Goal: Share content: Share content

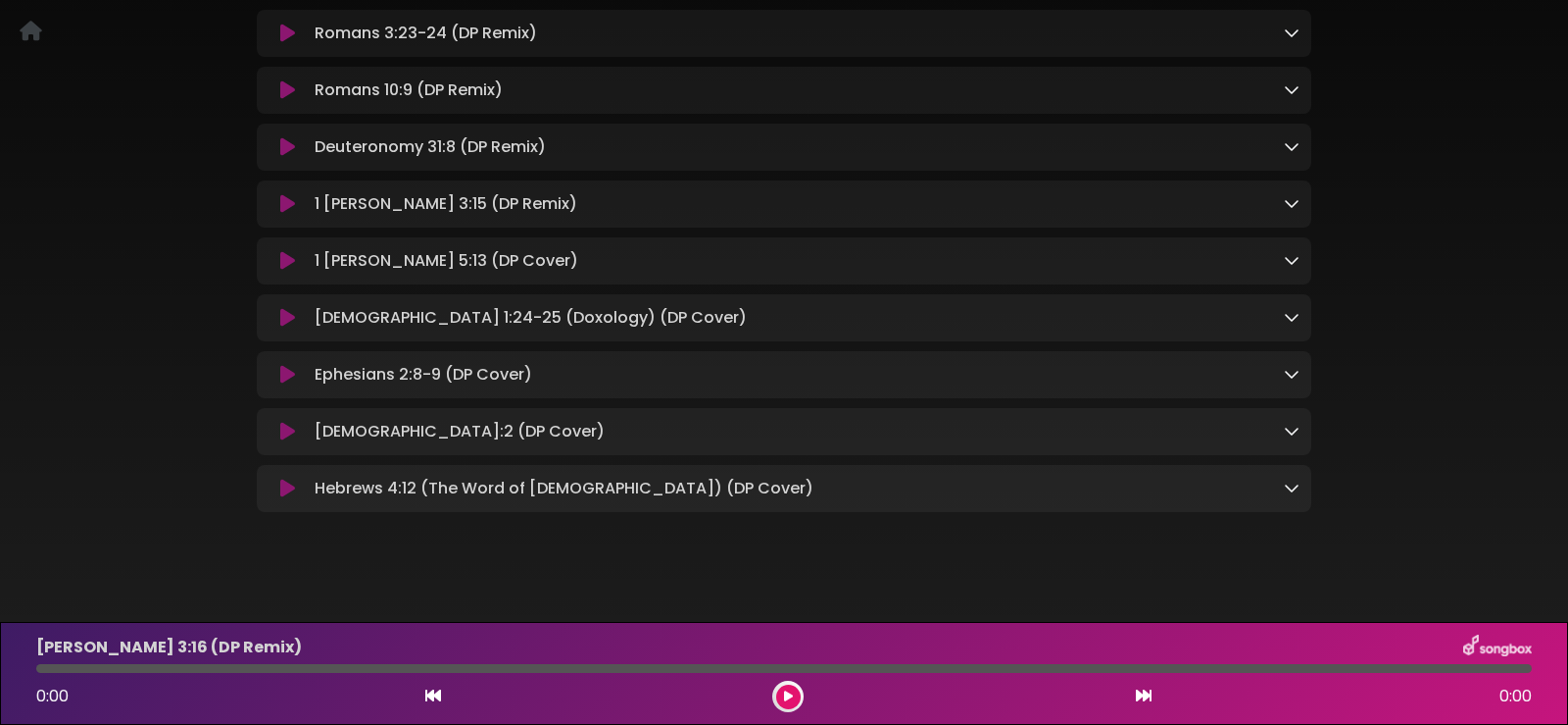
scroll to position [393, 0]
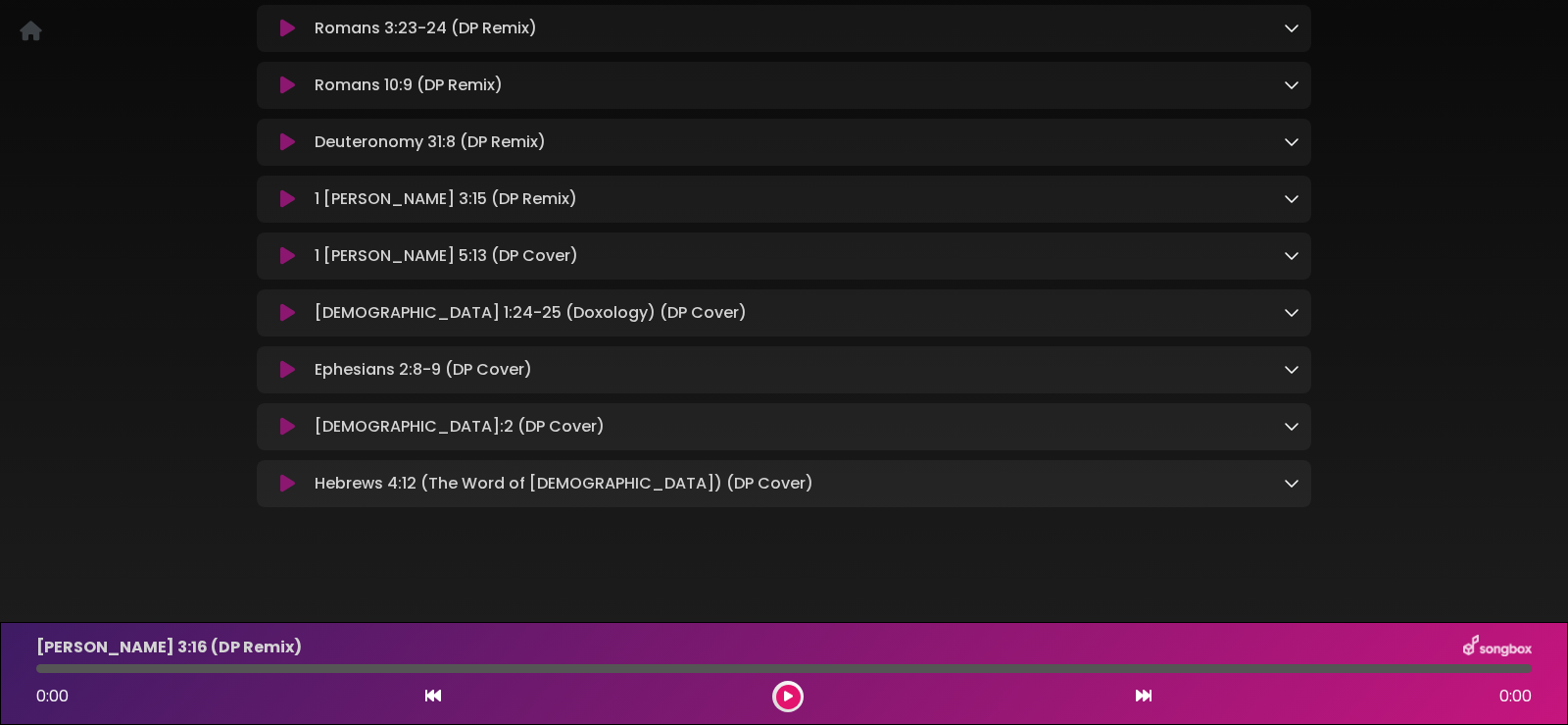
click at [1288, 490] on icon at bounding box center [1291, 483] width 16 height 16
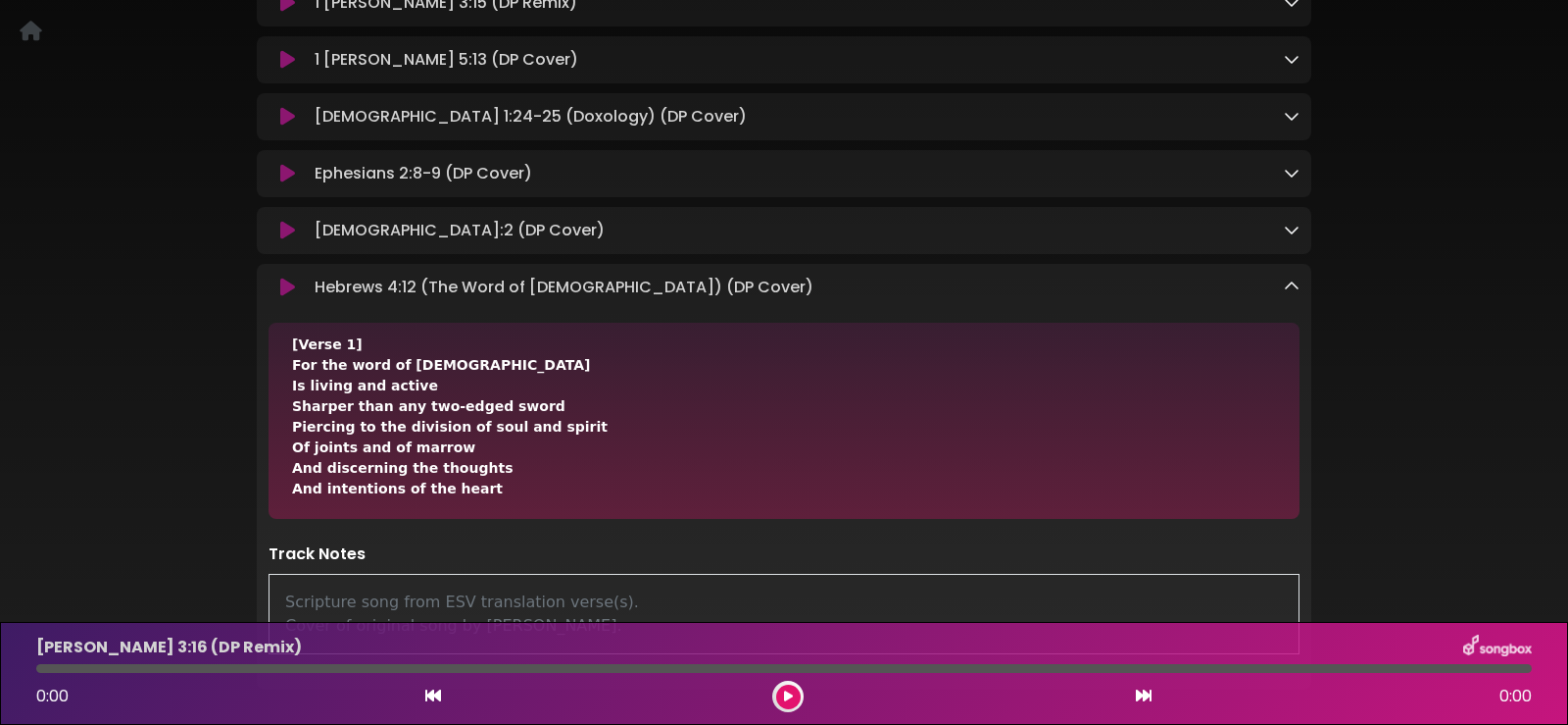
scroll to position [0, 0]
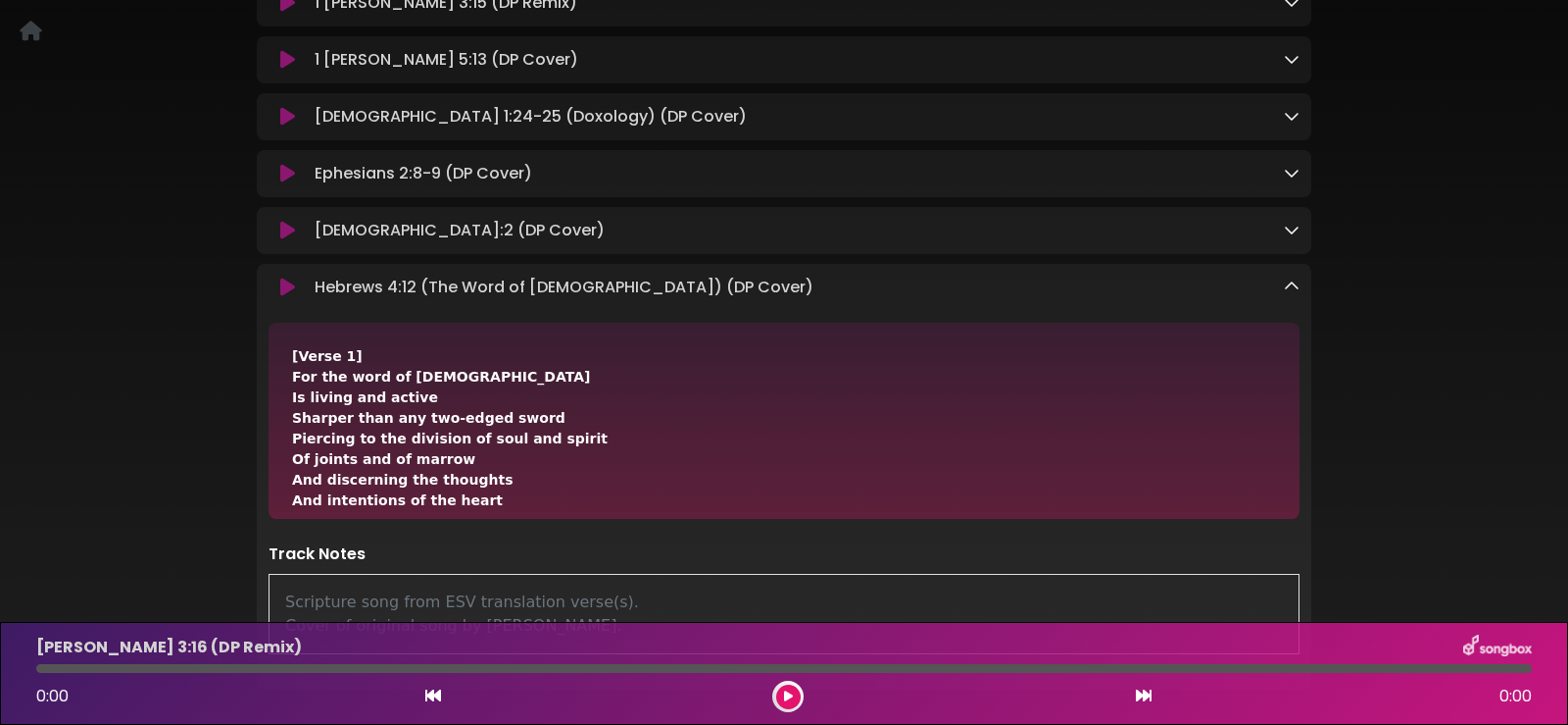
click at [290, 295] on icon at bounding box center [287, 288] width 15 height 20
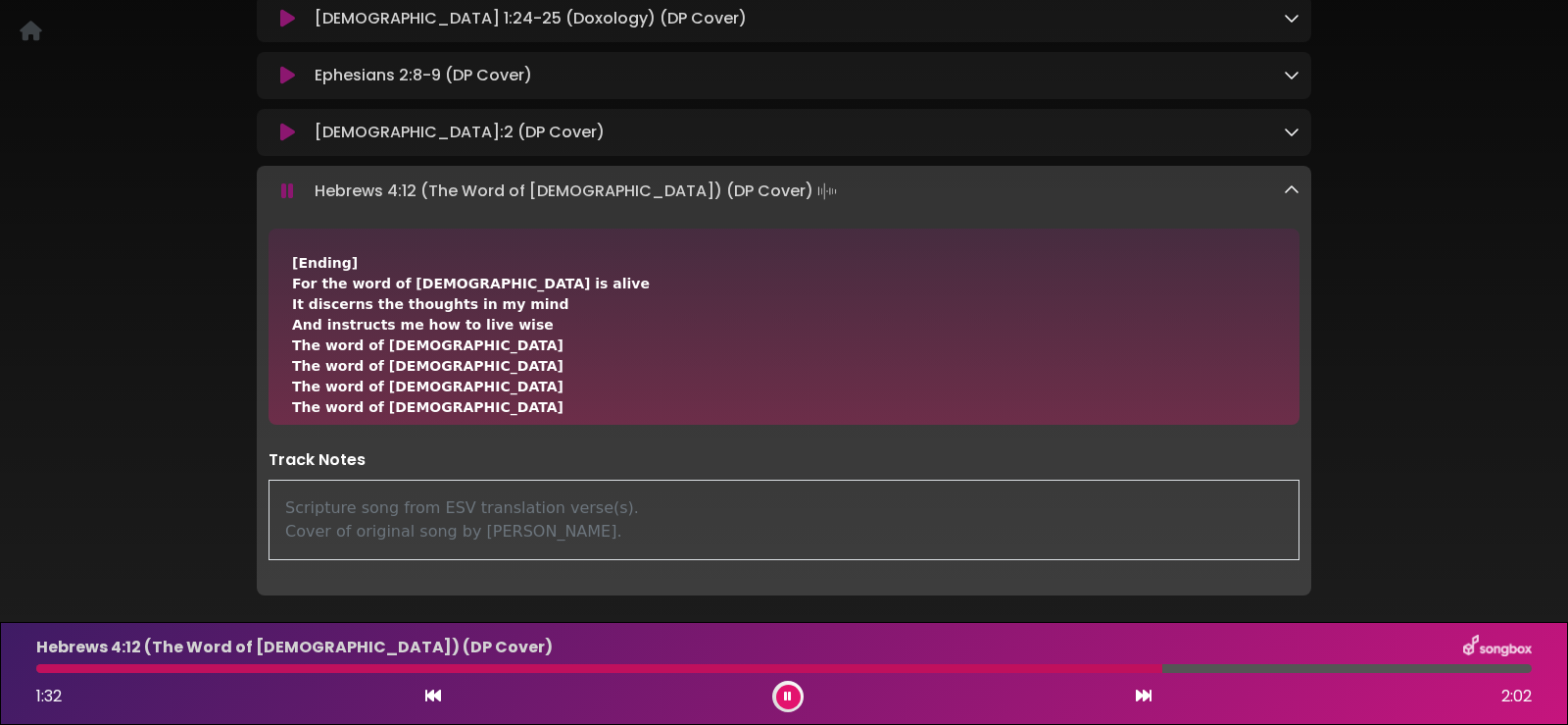
scroll to position [427, 0]
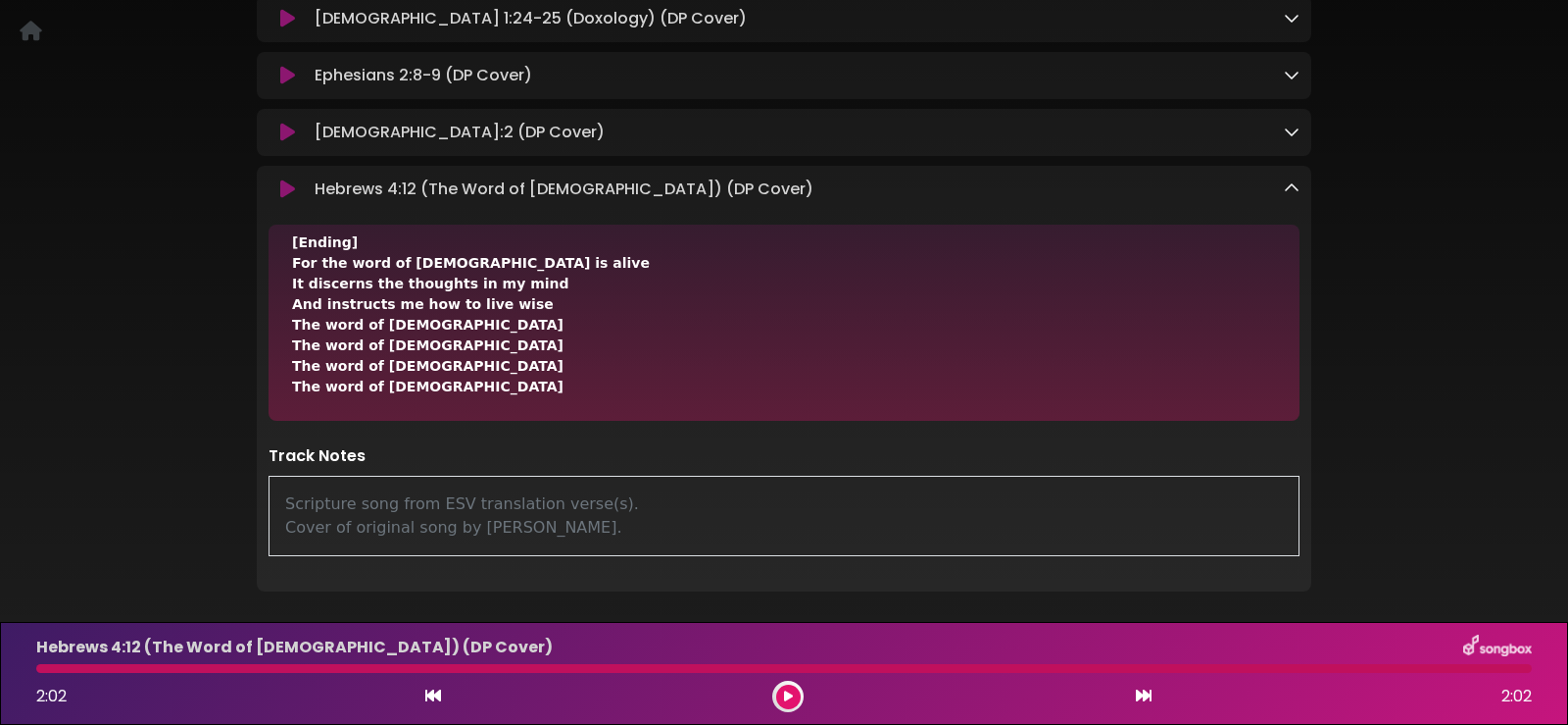
click at [1291, 192] on icon at bounding box center [1291, 188] width 16 height 16
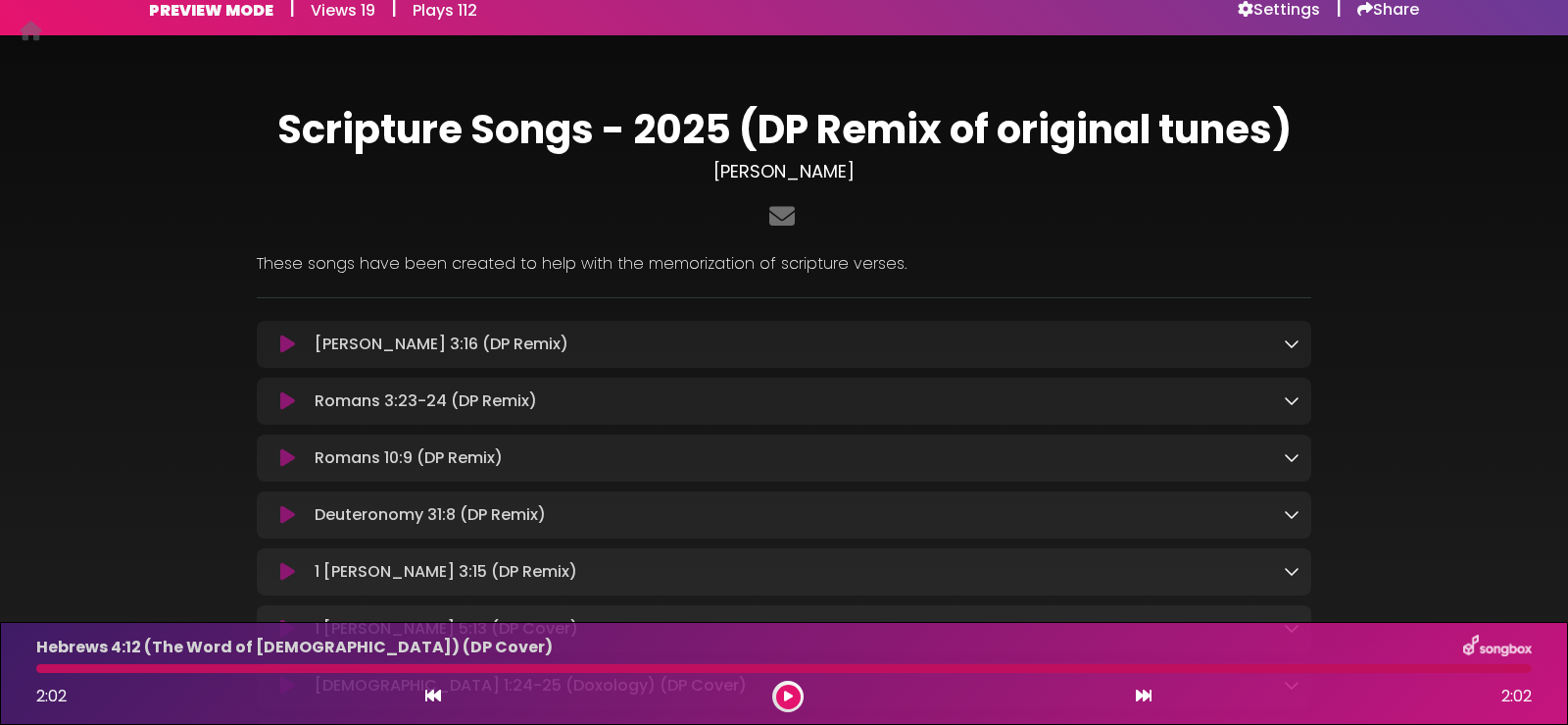
scroll to position [0, 0]
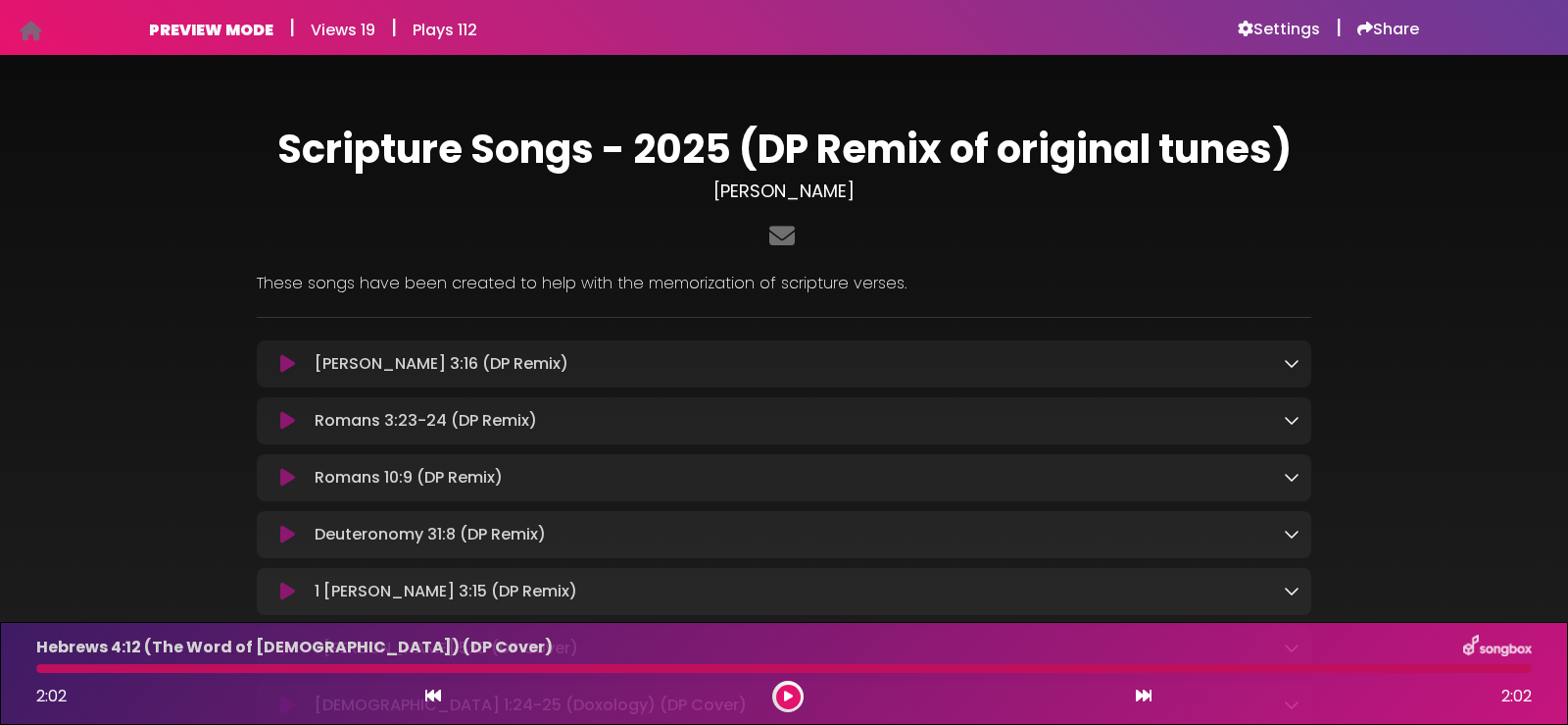
click at [27, 31] on icon at bounding box center [31, 31] width 23 height 1
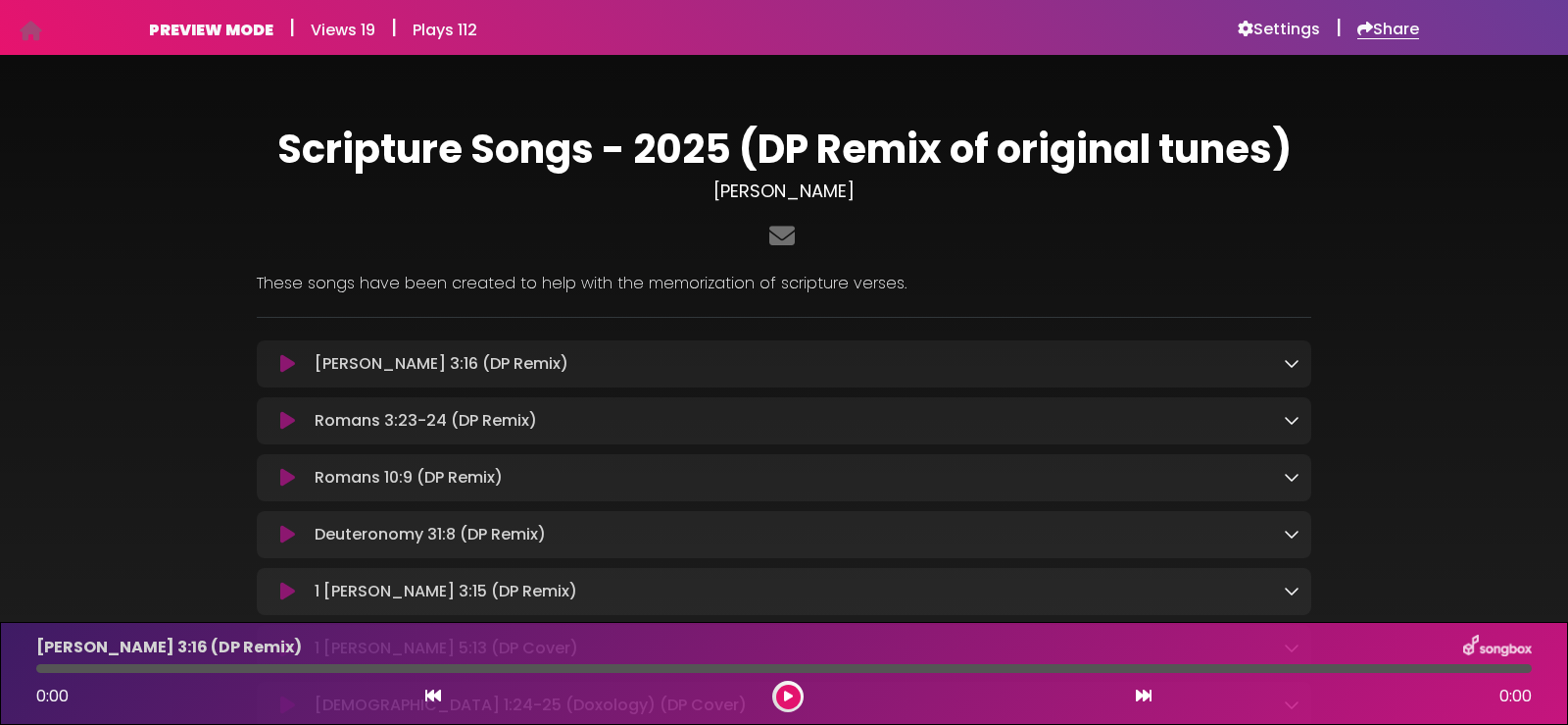
click at [1390, 27] on h6 "Share" at bounding box center [1389, 30] width 61 height 20
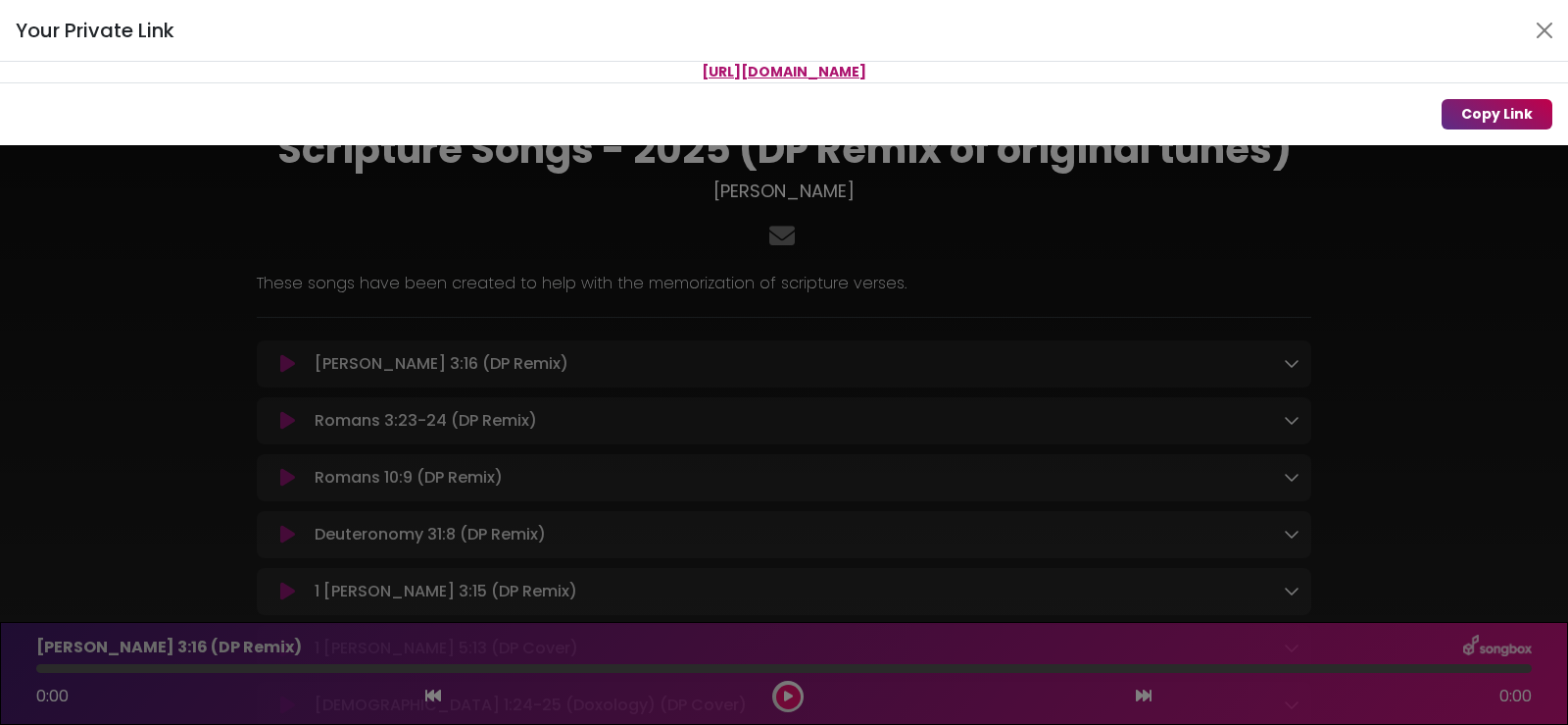
click at [1499, 112] on button "Copy Link" at bounding box center [1498, 114] width 111 height 31
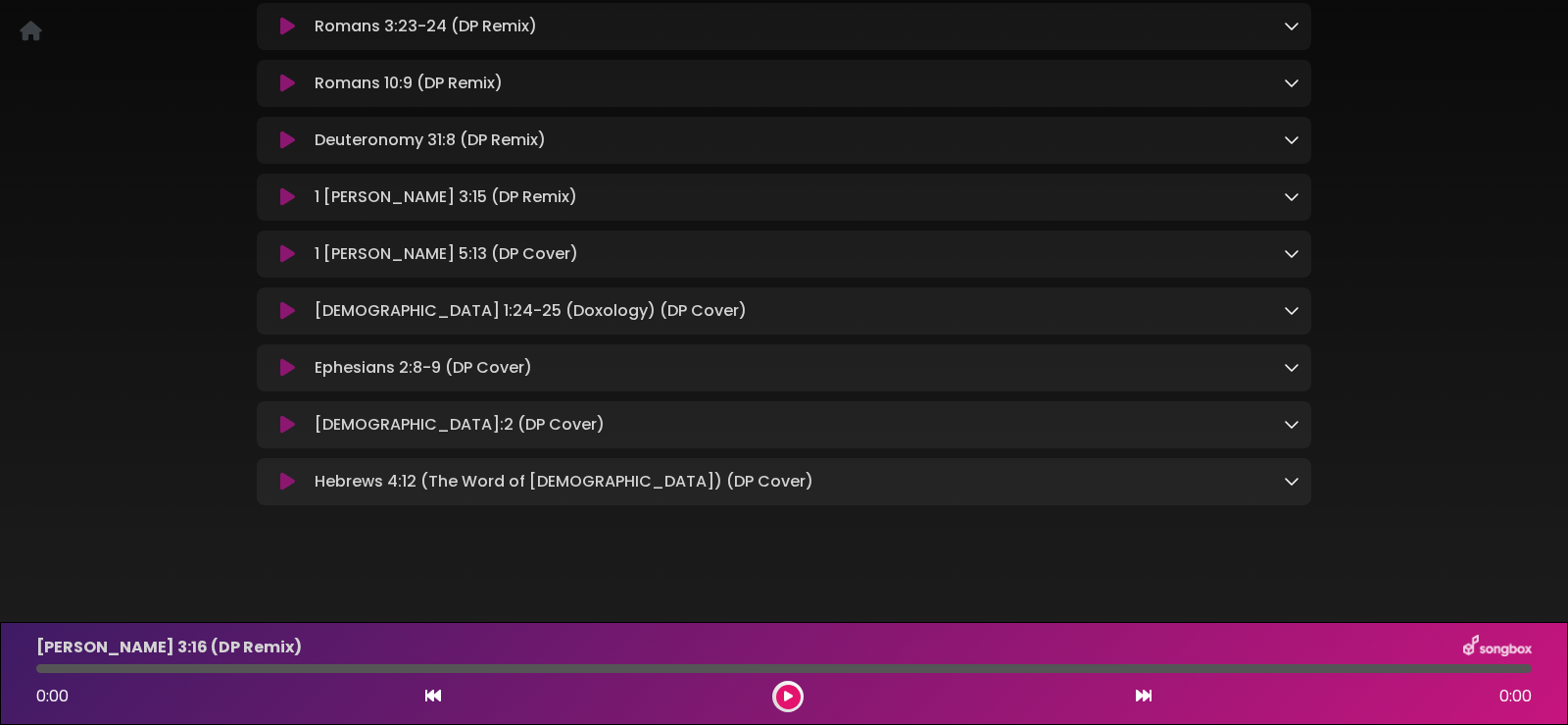
scroll to position [412, 0]
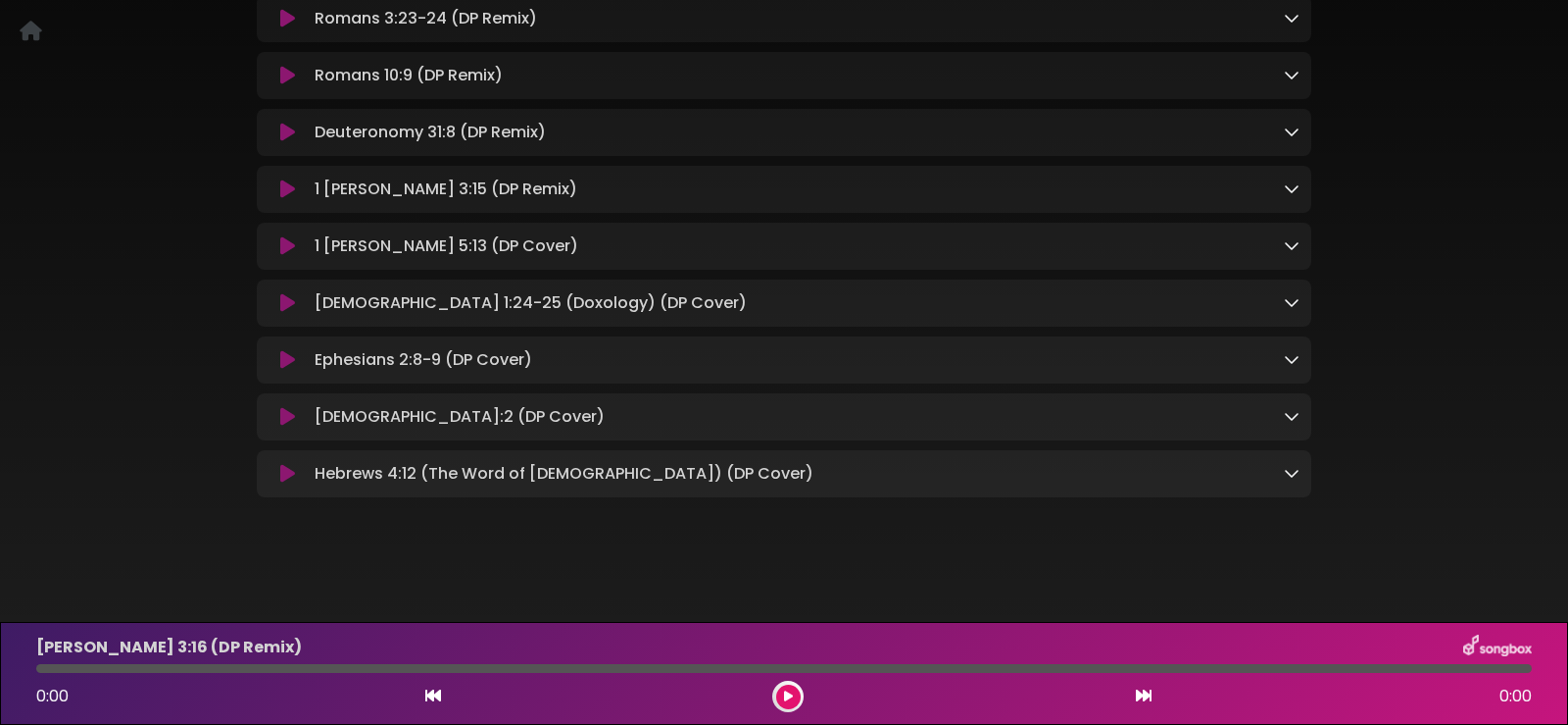
click at [294, 470] on icon at bounding box center [287, 474] width 15 height 20
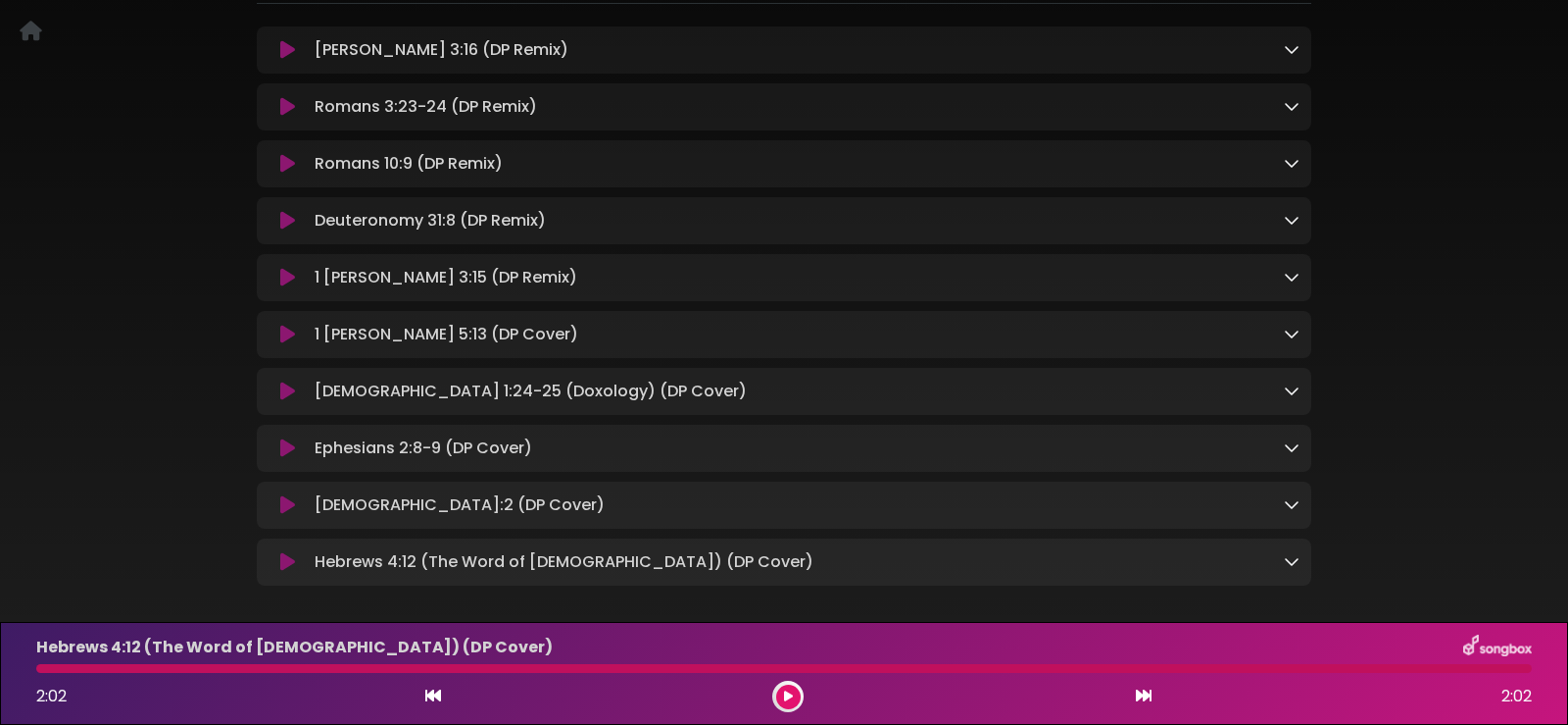
scroll to position [0, 0]
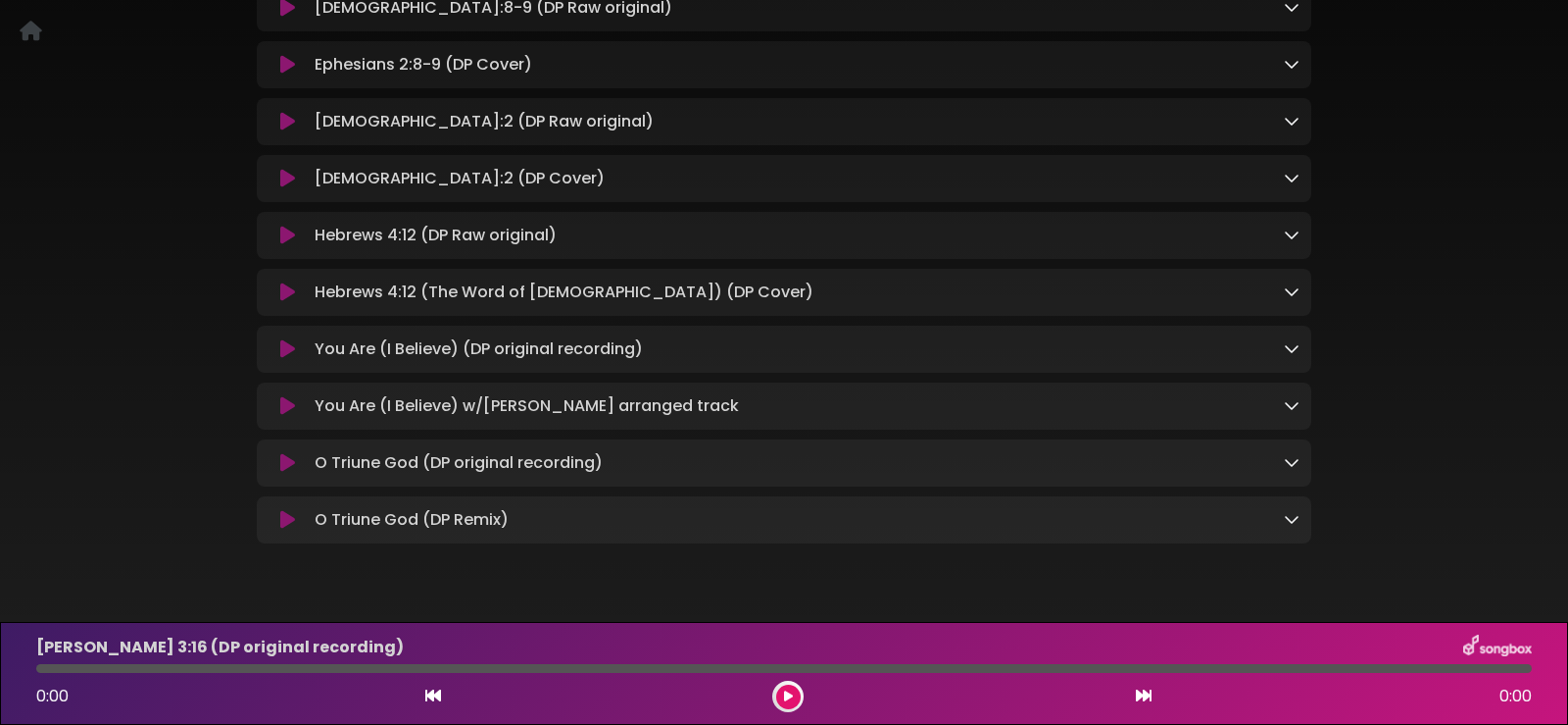
scroll to position [1177, 0]
click at [288, 516] on icon at bounding box center [287, 519] width 15 height 20
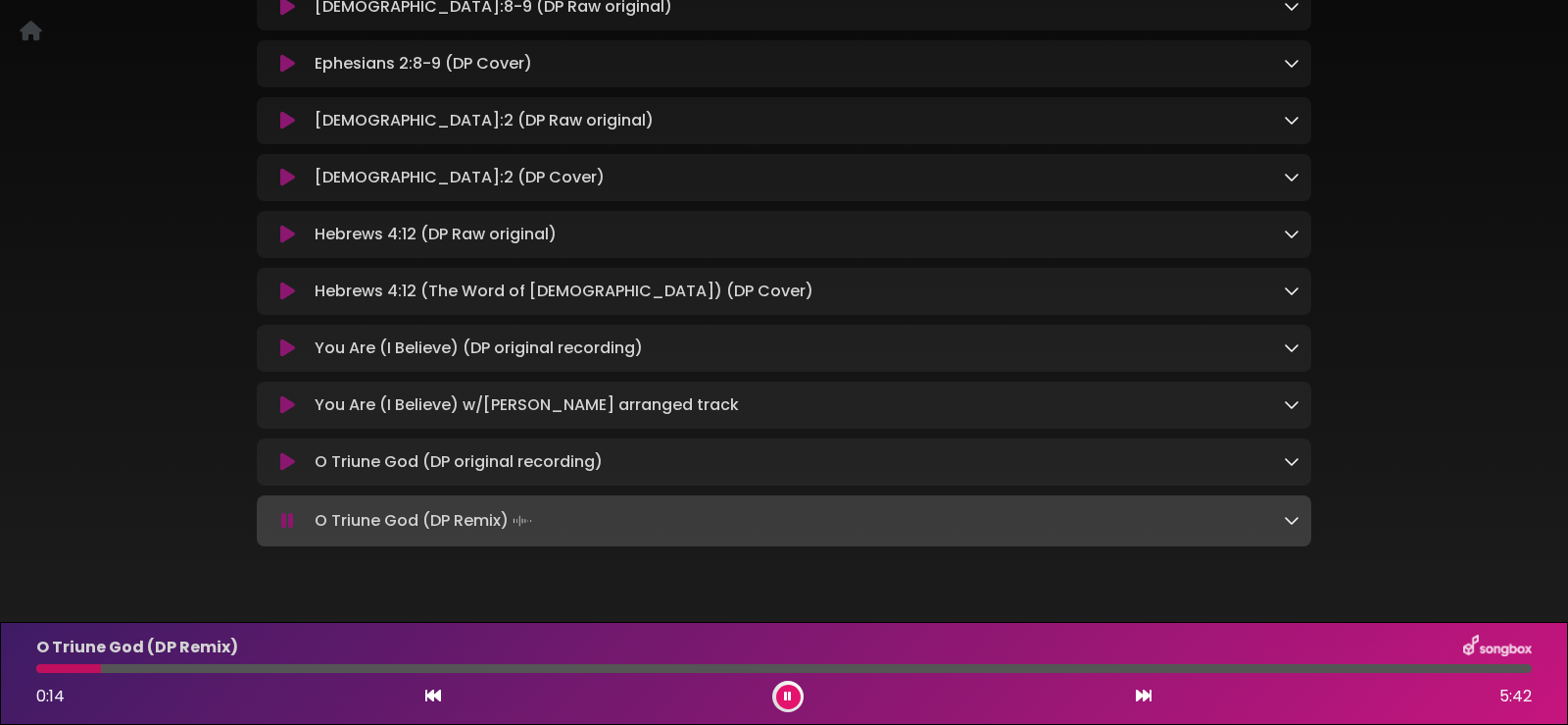
click at [288, 517] on icon at bounding box center [287, 521] width 13 height 20
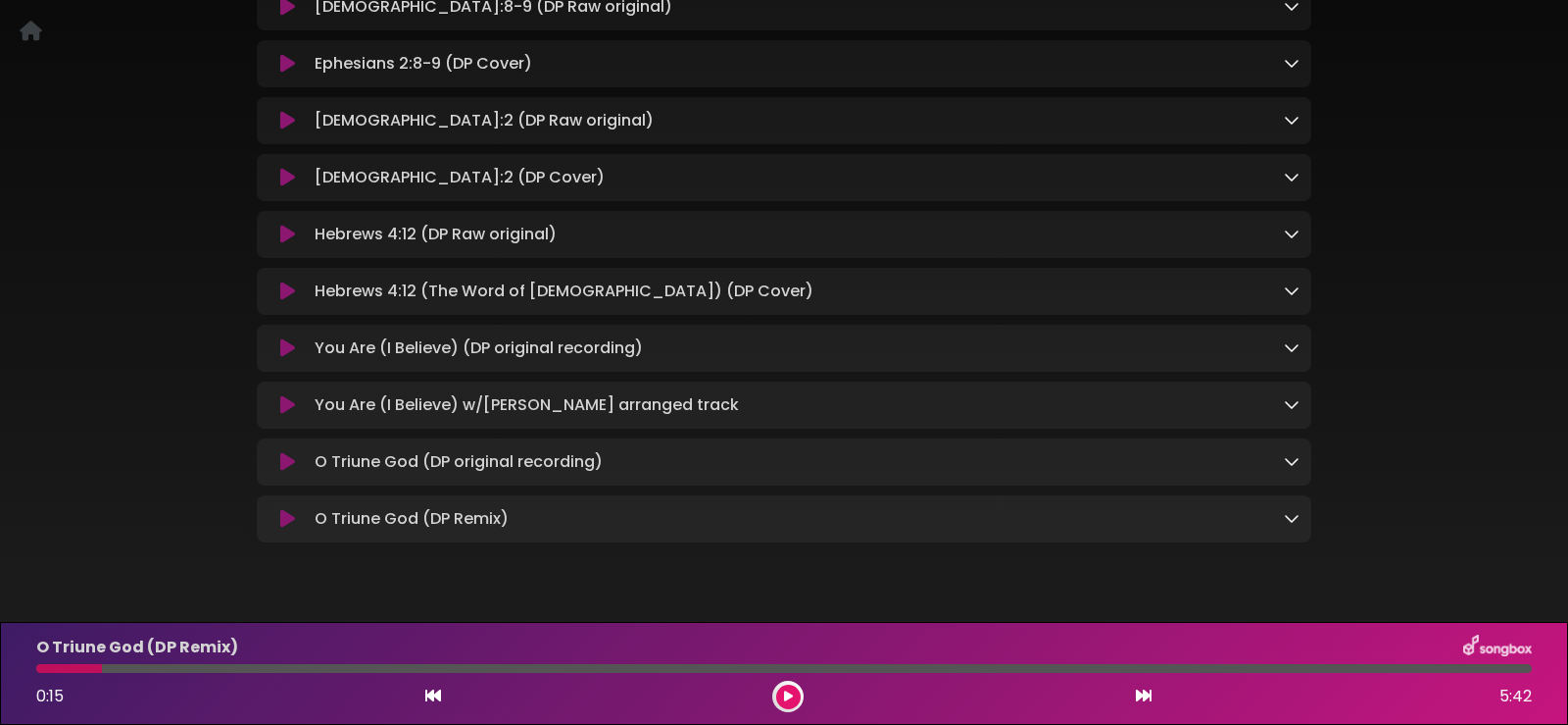
click at [280, 452] on icon at bounding box center [287, 462] width 15 height 20
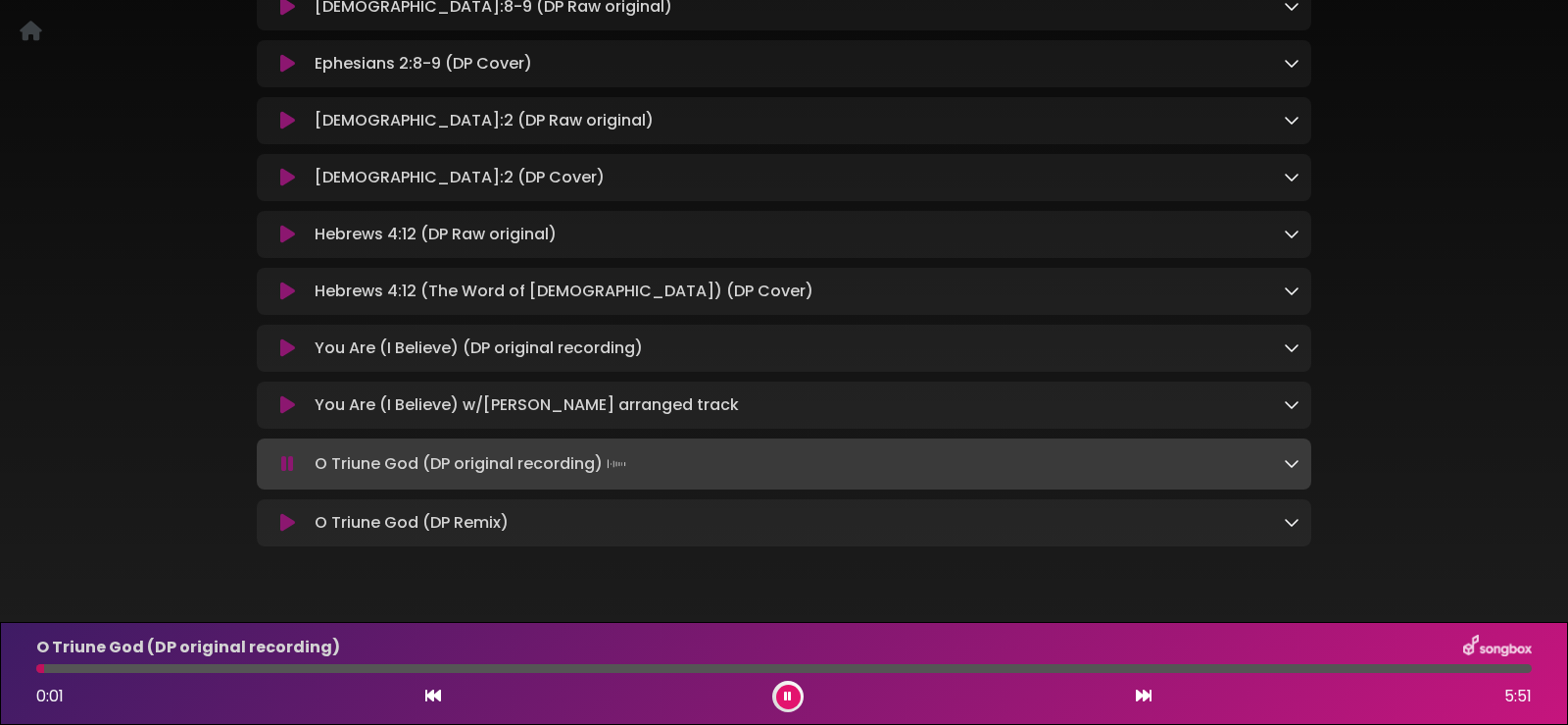
click at [286, 459] on icon at bounding box center [287, 464] width 13 height 20
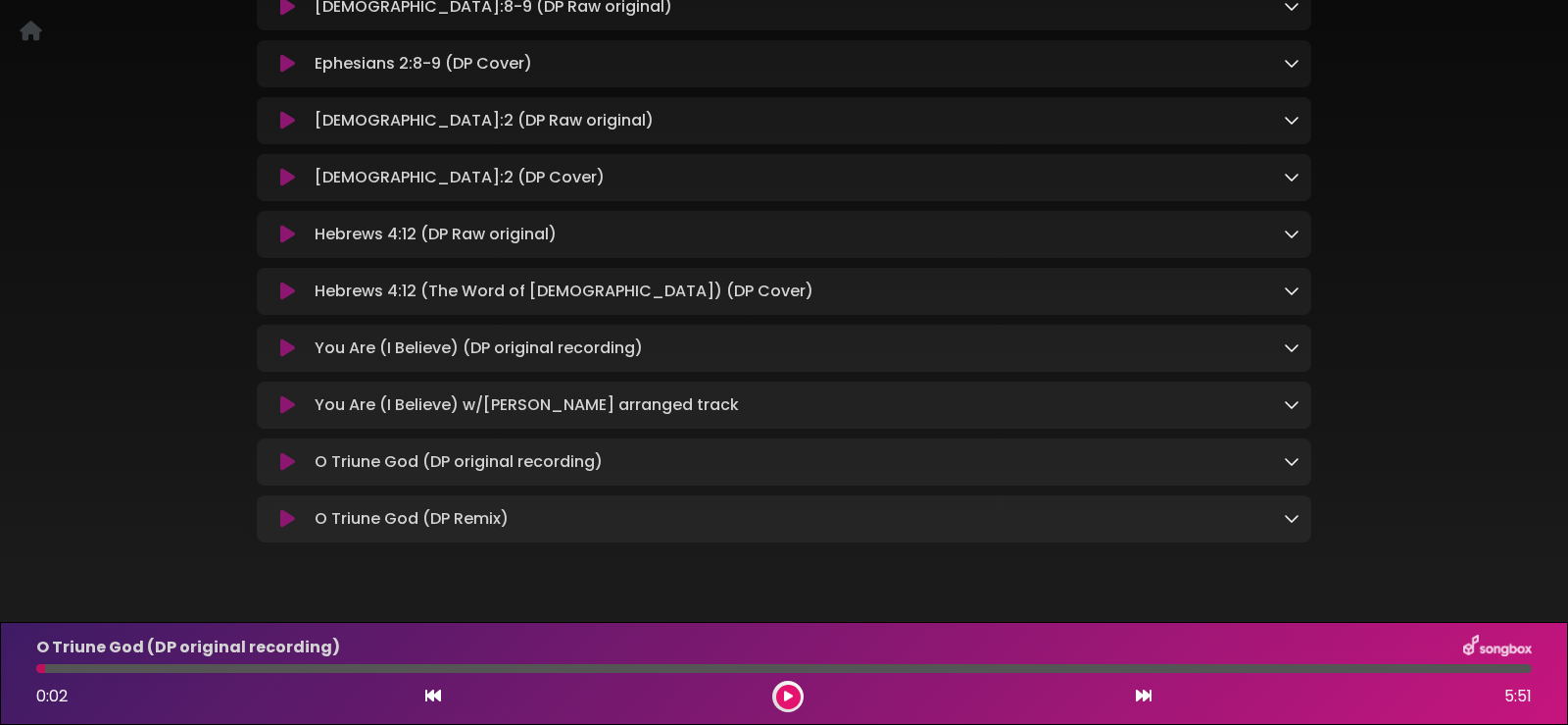
click at [291, 282] on icon at bounding box center [287, 292] width 15 height 20
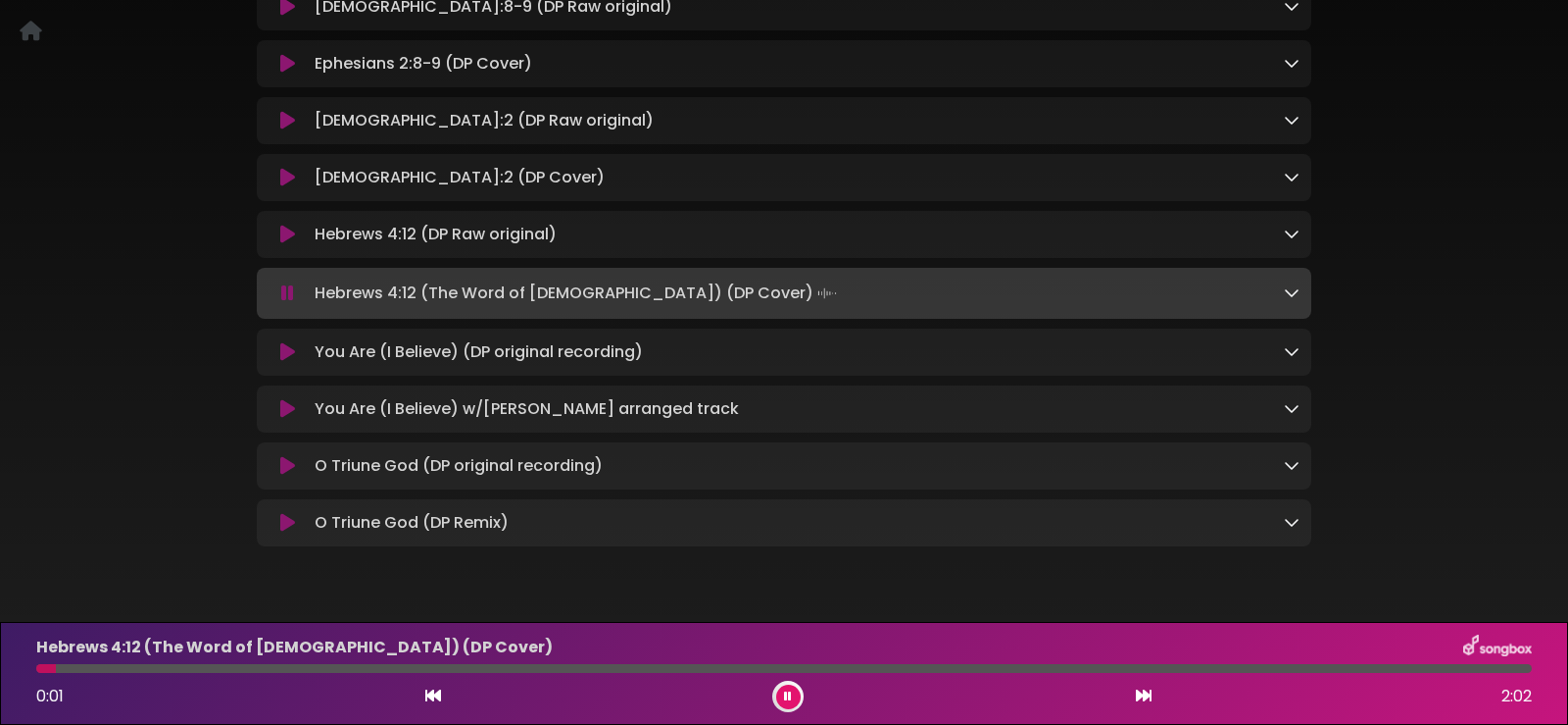
click at [280, 299] on div "Hebrews 4:12 (The Word of God) (DP Cover) Loading Track..." at bounding box center [784, 294] width 1031 height 28
click at [286, 286] on icon at bounding box center [287, 294] width 13 height 20
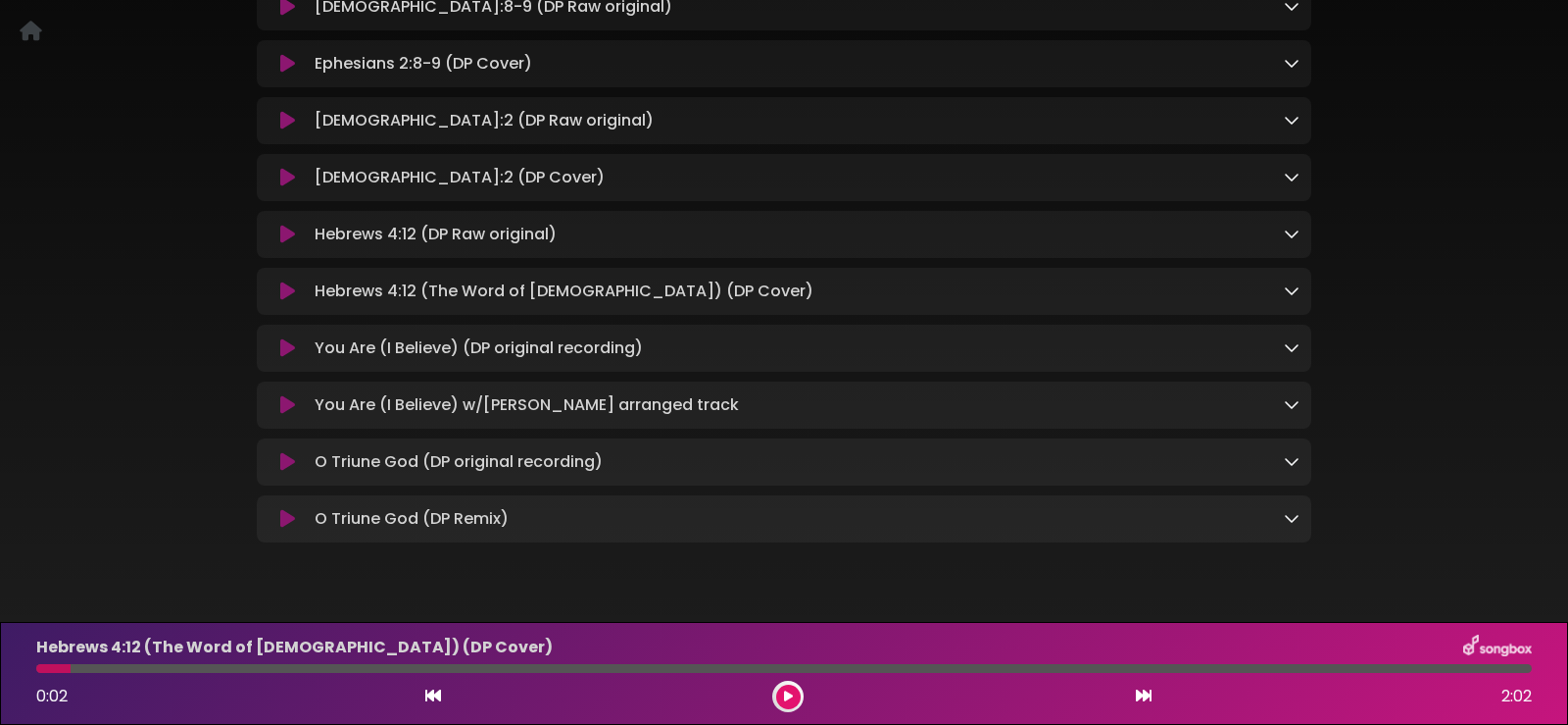
click at [287, 225] on icon at bounding box center [287, 234] width 15 height 20
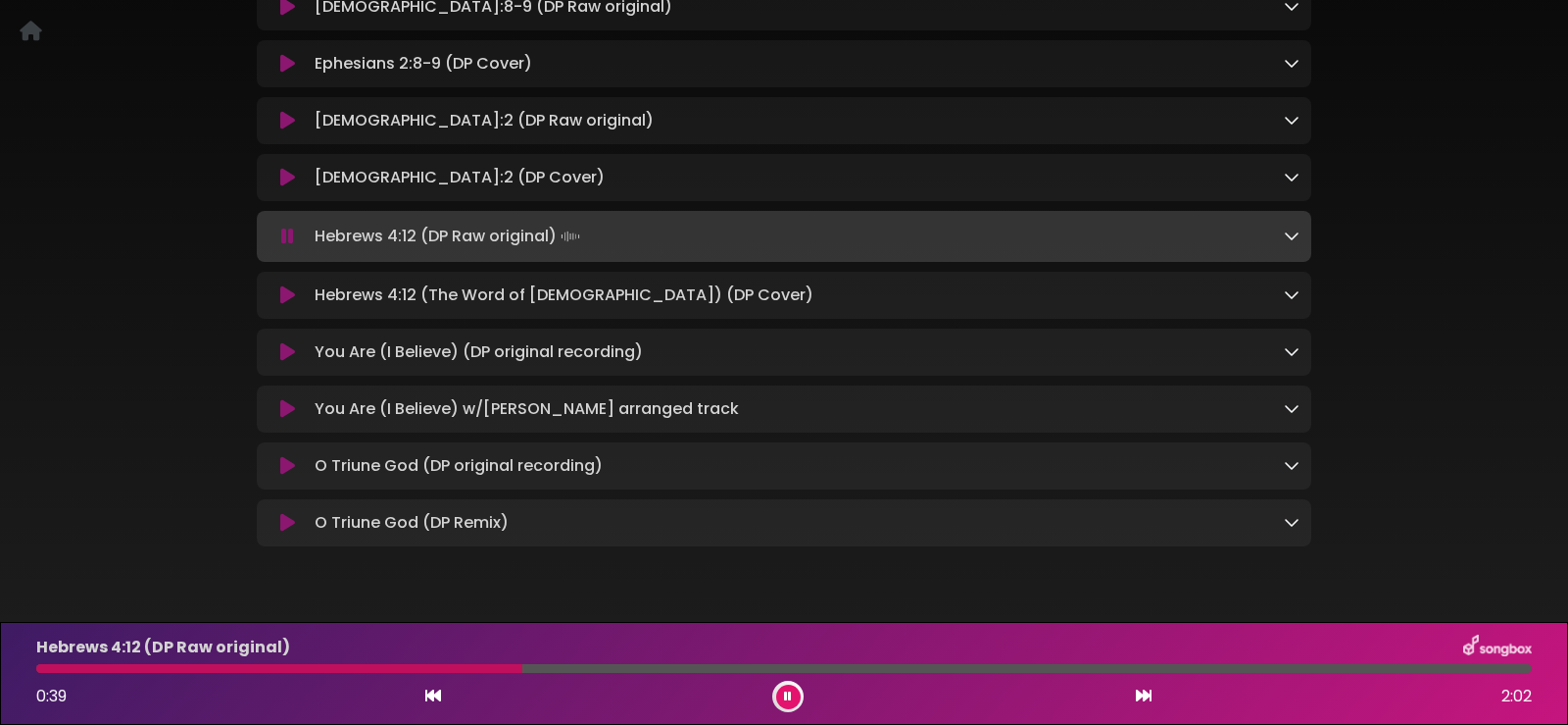
click at [286, 226] on icon at bounding box center [287, 236] width 13 height 20
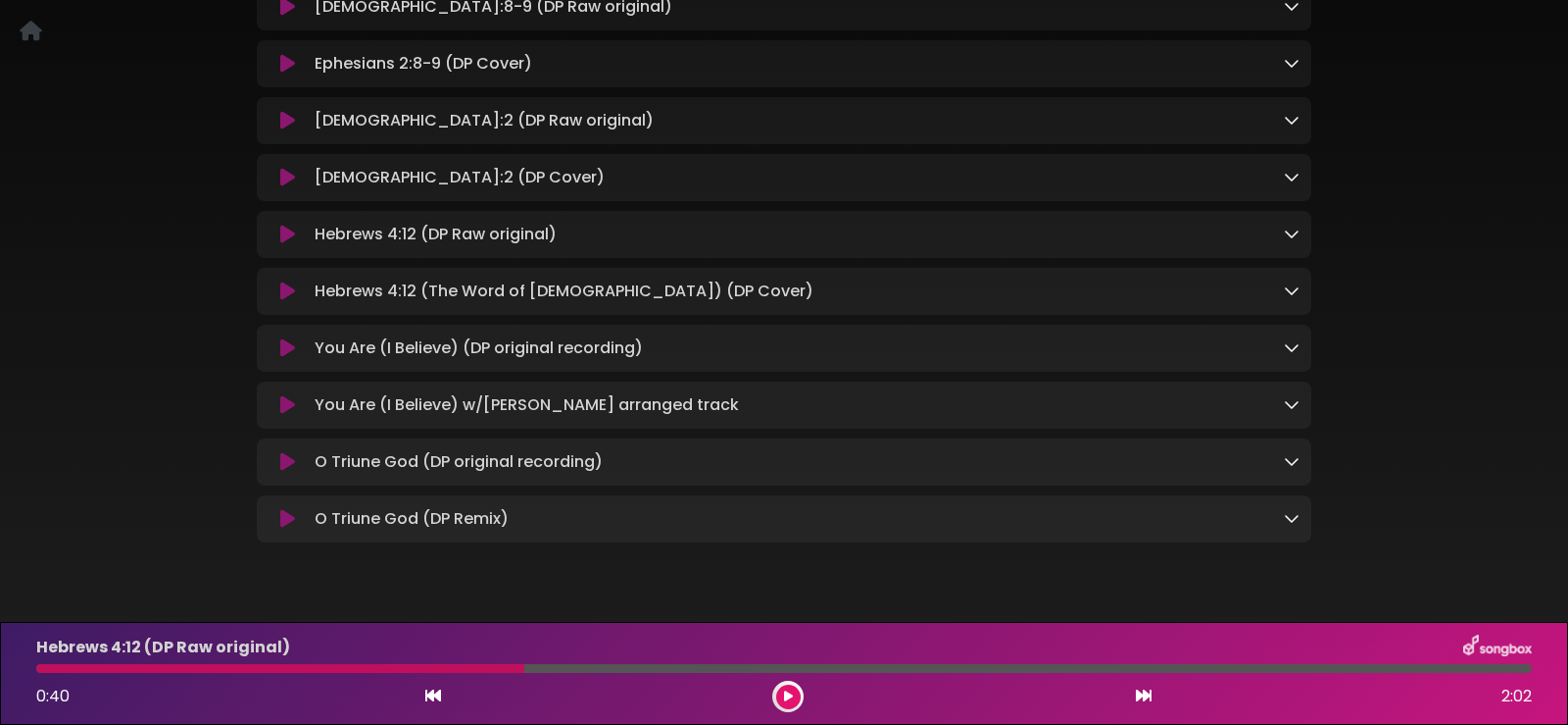
click at [283, 282] on icon at bounding box center [287, 292] width 15 height 20
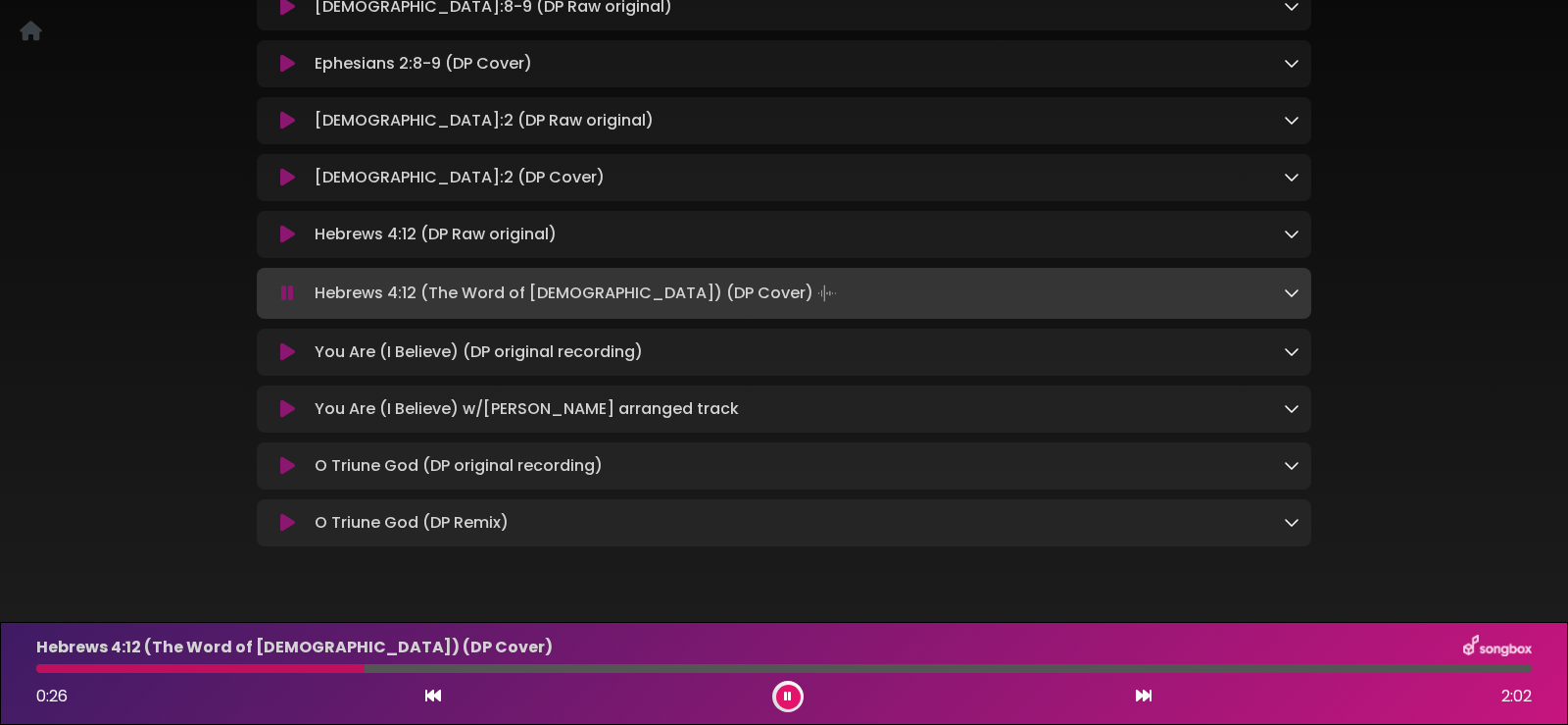
click at [283, 284] on icon at bounding box center [287, 294] width 13 height 20
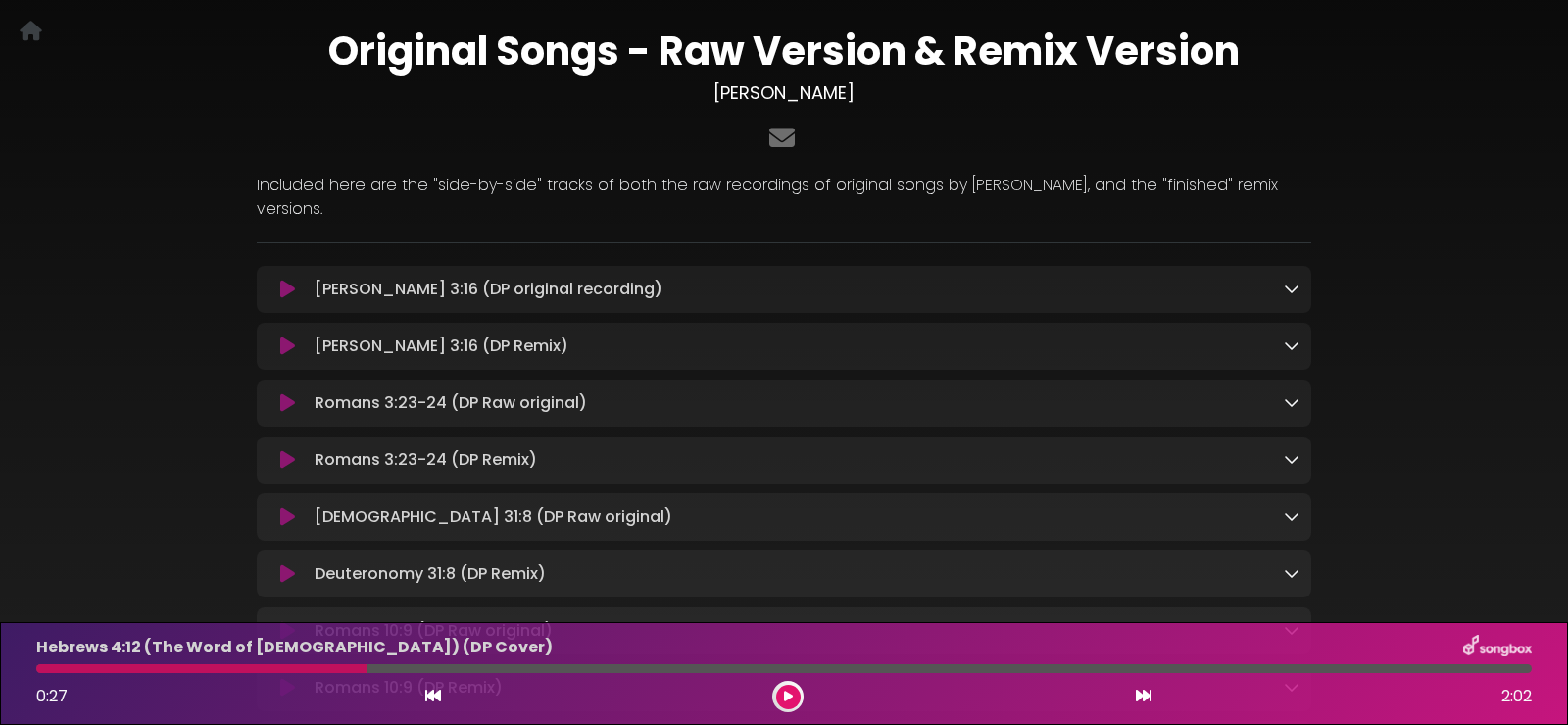
scroll to position [0, 0]
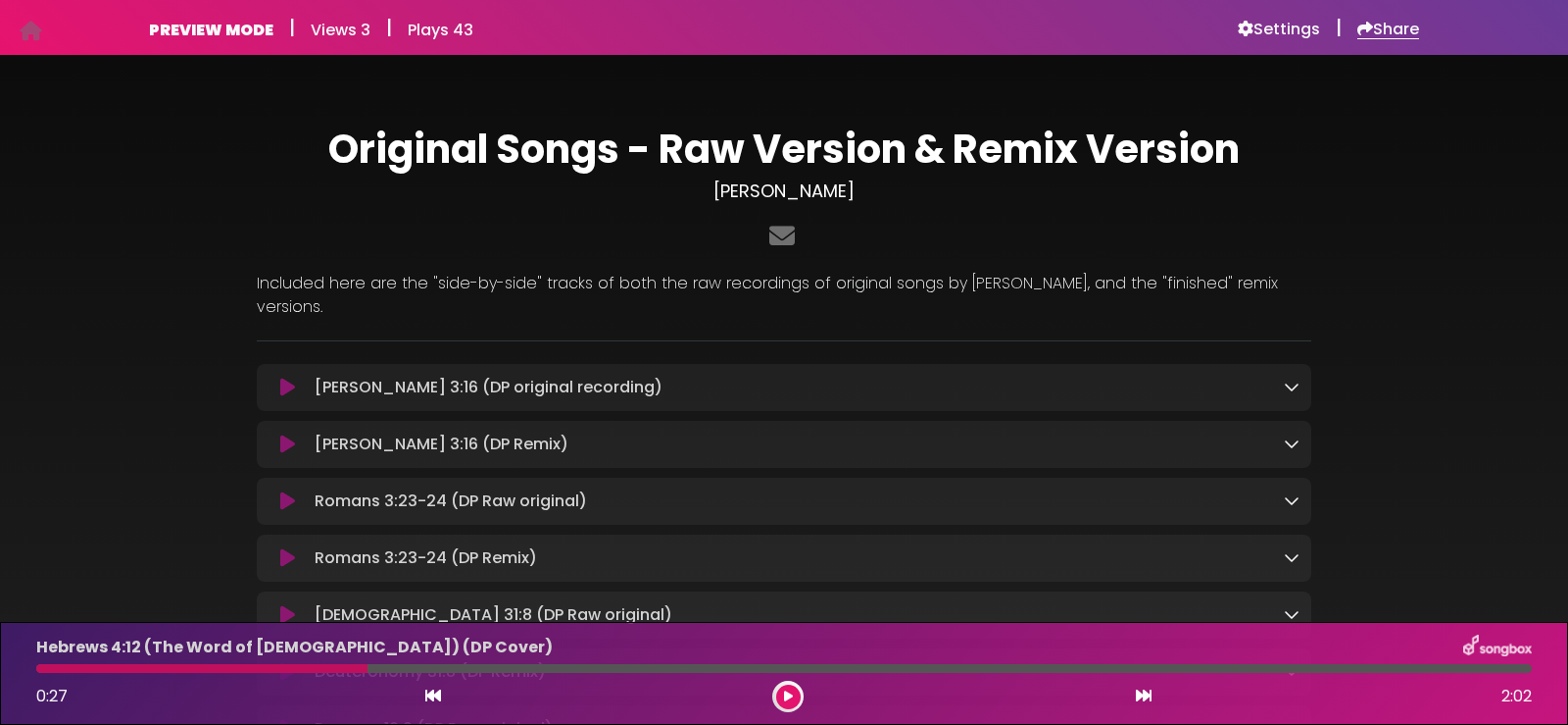
click at [1381, 25] on h6 "Share" at bounding box center [1389, 30] width 61 height 20
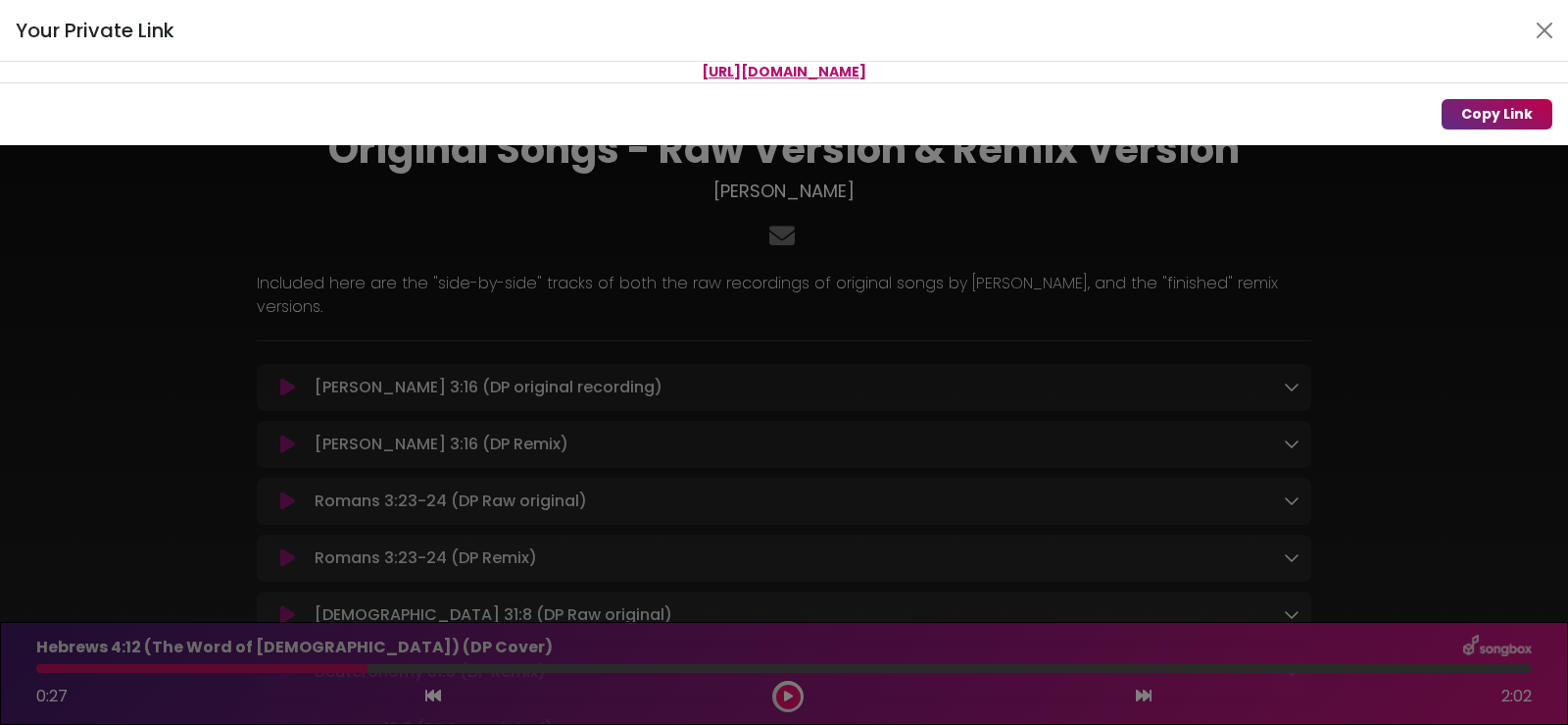
click at [1481, 113] on button "Copy Link" at bounding box center [1498, 114] width 111 height 31
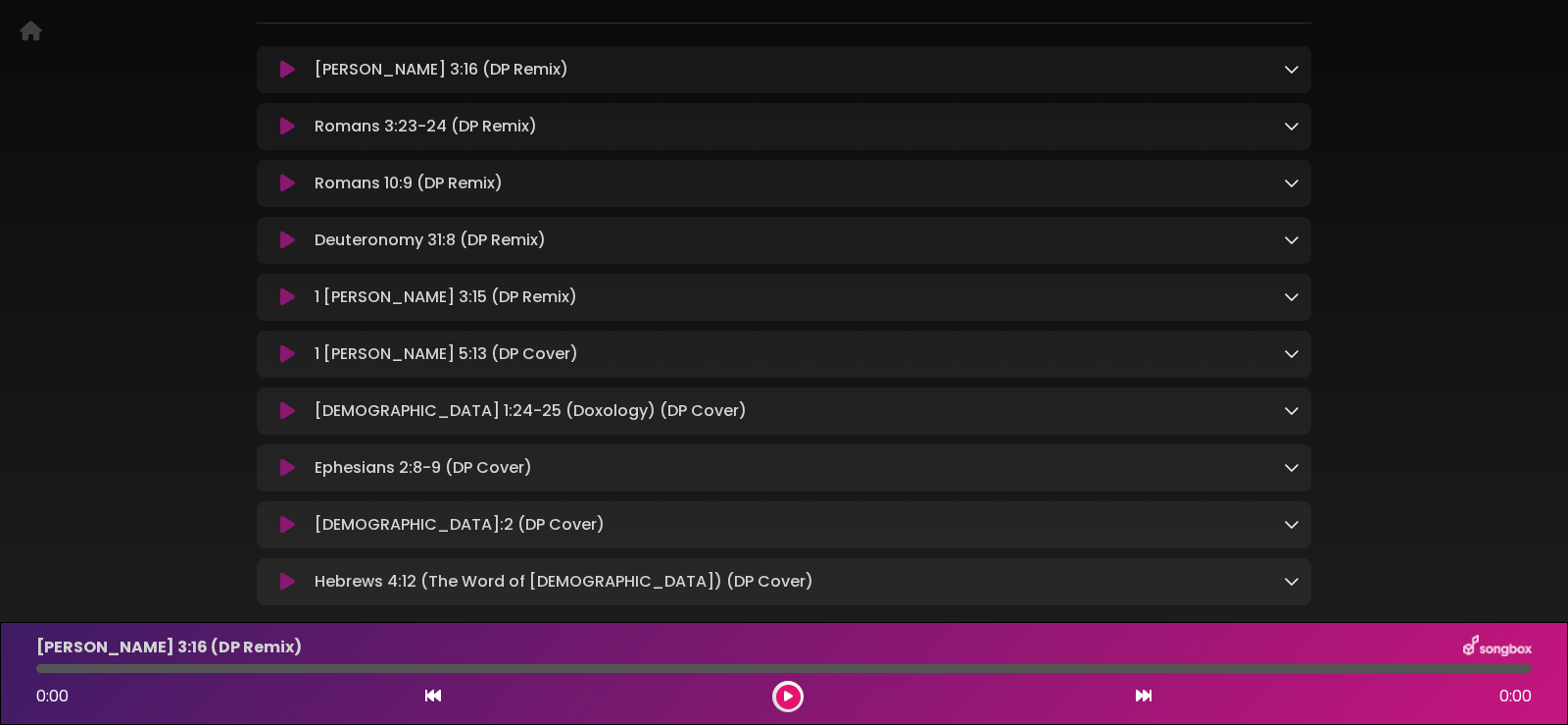
scroll to position [412, 0]
